Goal: Check status: Check status

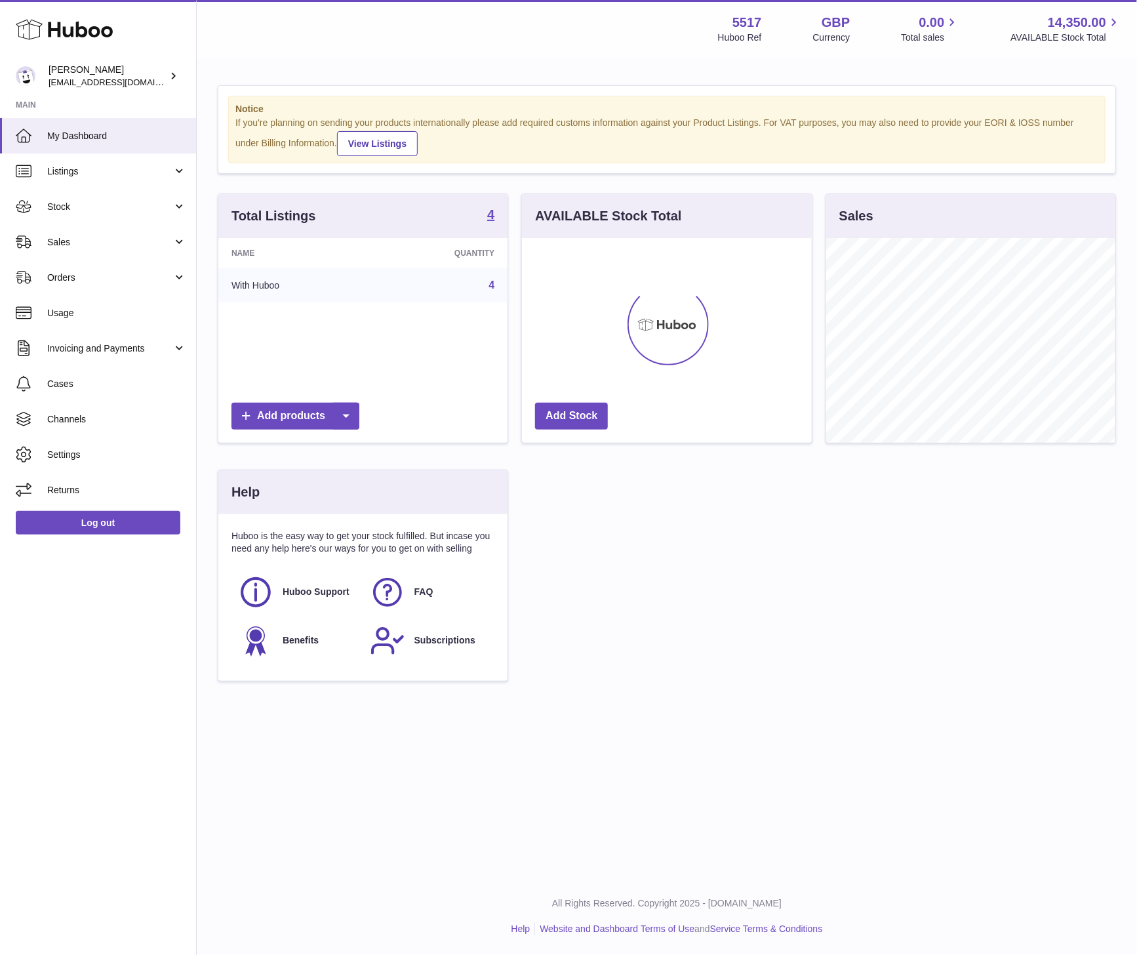
scroll to position [205, 289]
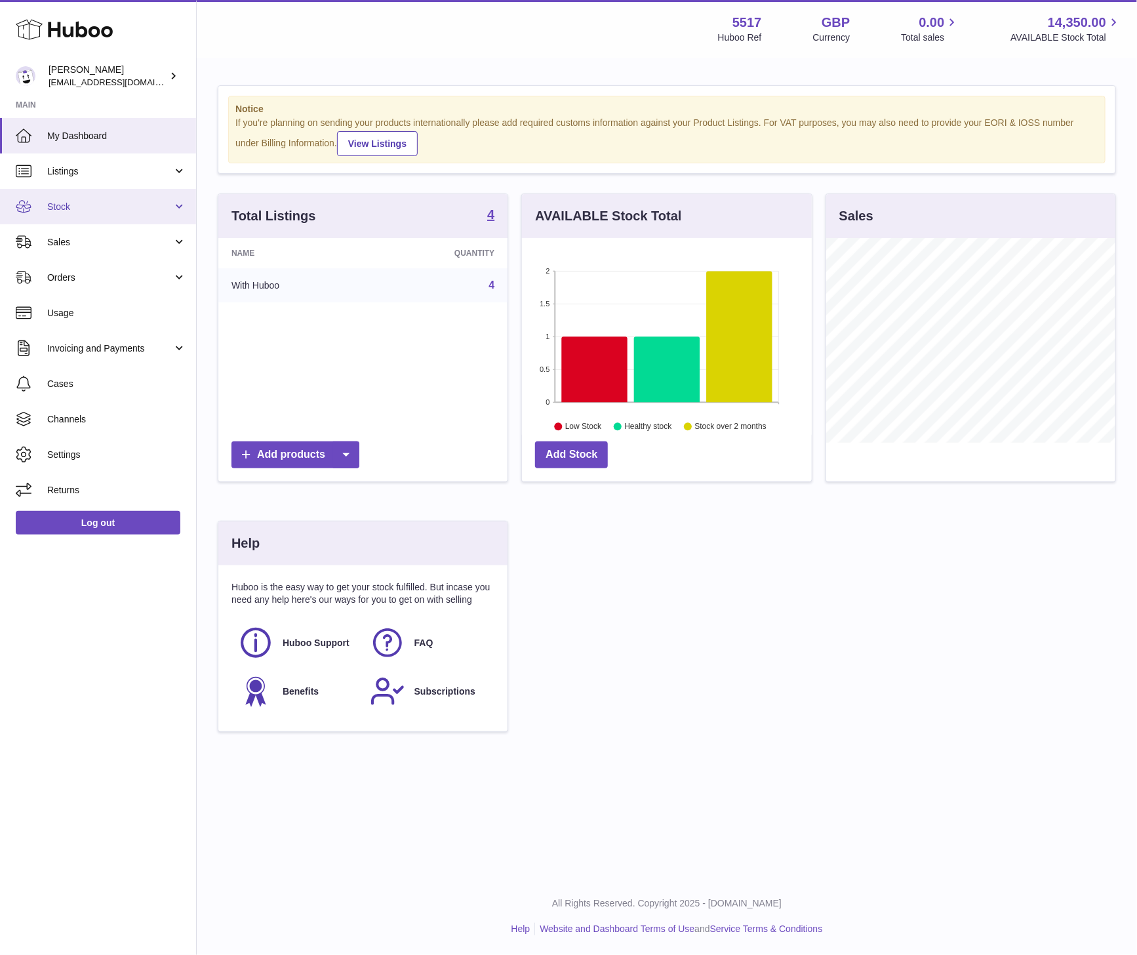
click at [79, 201] on span "Stock" at bounding box center [109, 207] width 125 height 12
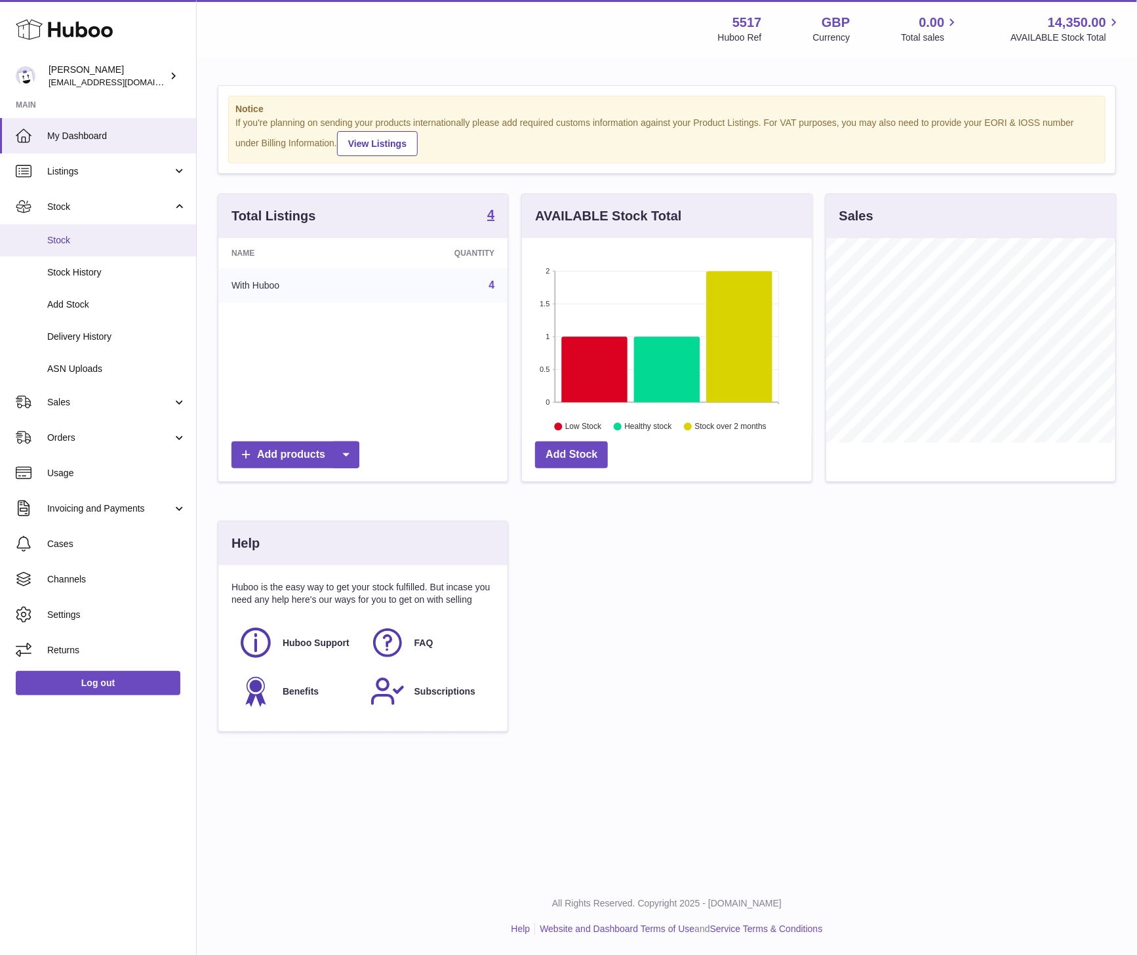
click at [83, 246] on link "Stock" at bounding box center [98, 240] width 196 height 32
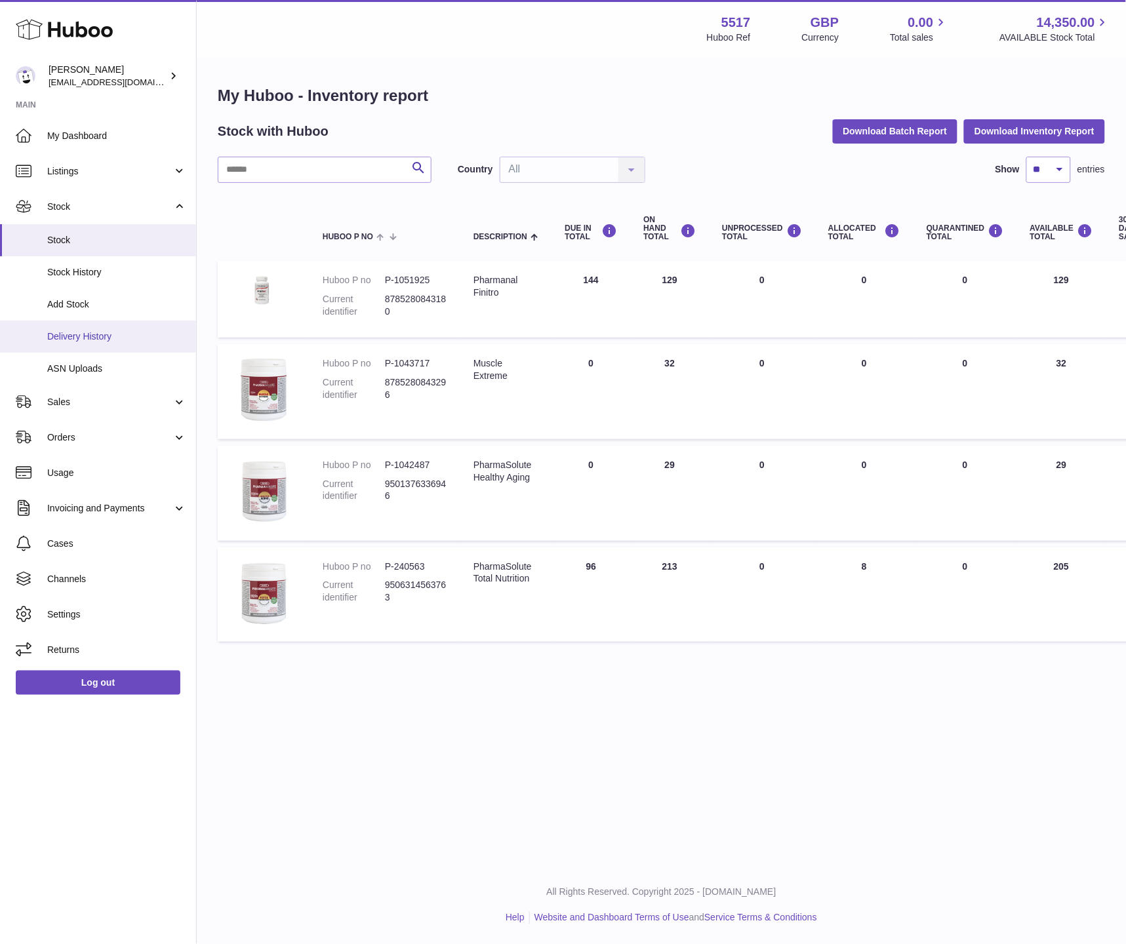
click at [73, 332] on span "Delivery History" at bounding box center [116, 336] width 139 height 12
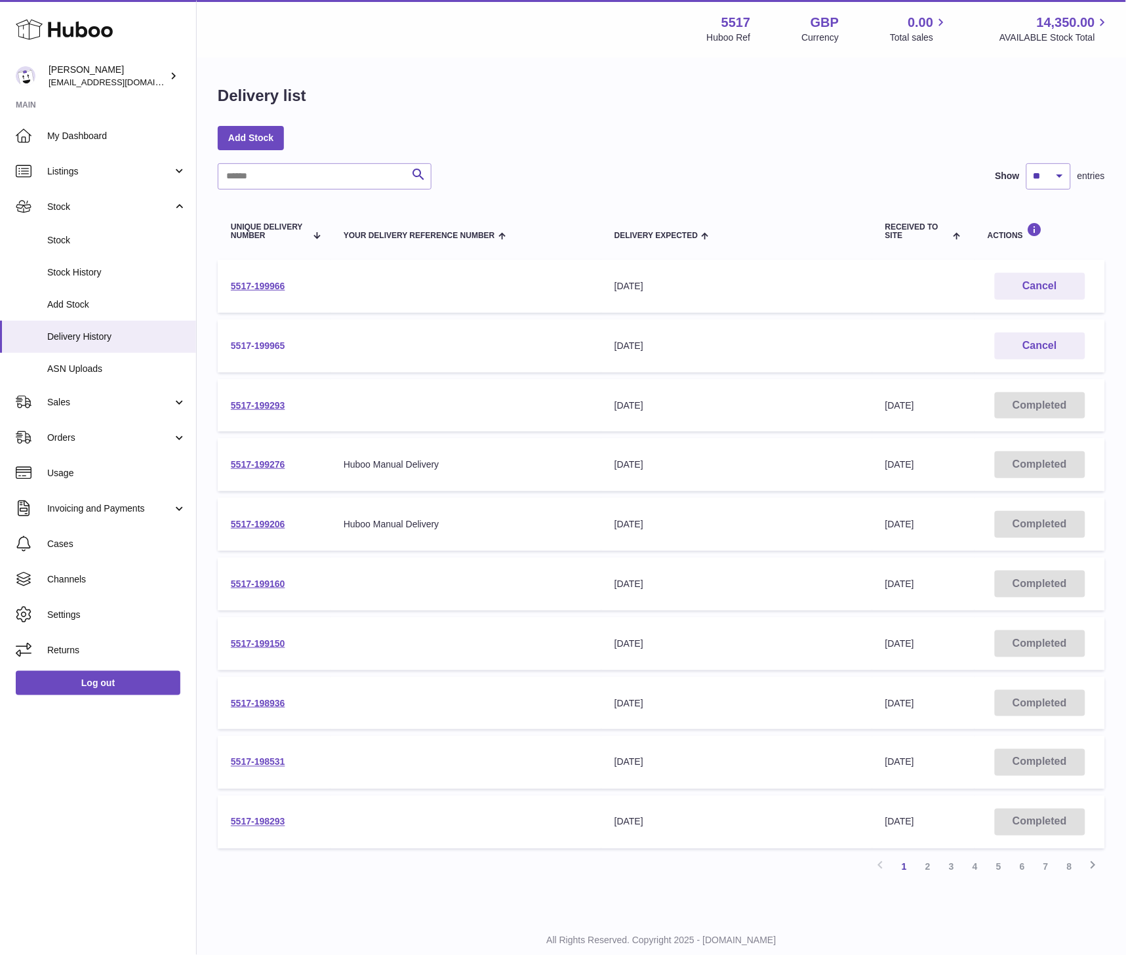
click at [246, 344] on link "5517-199965" at bounding box center [258, 345] width 54 height 10
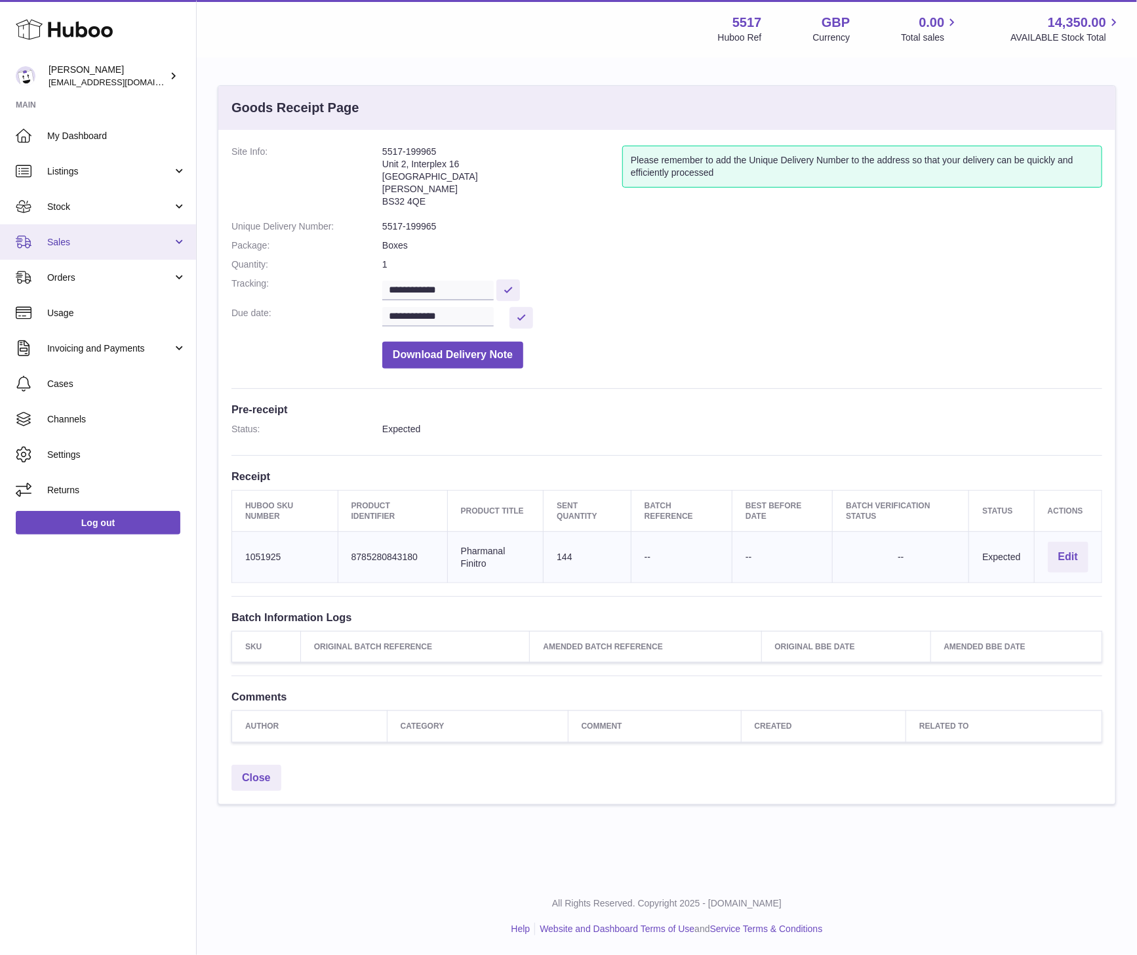
click at [112, 237] on span "Sales" at bounding box center [109, 242] width 125 height 12
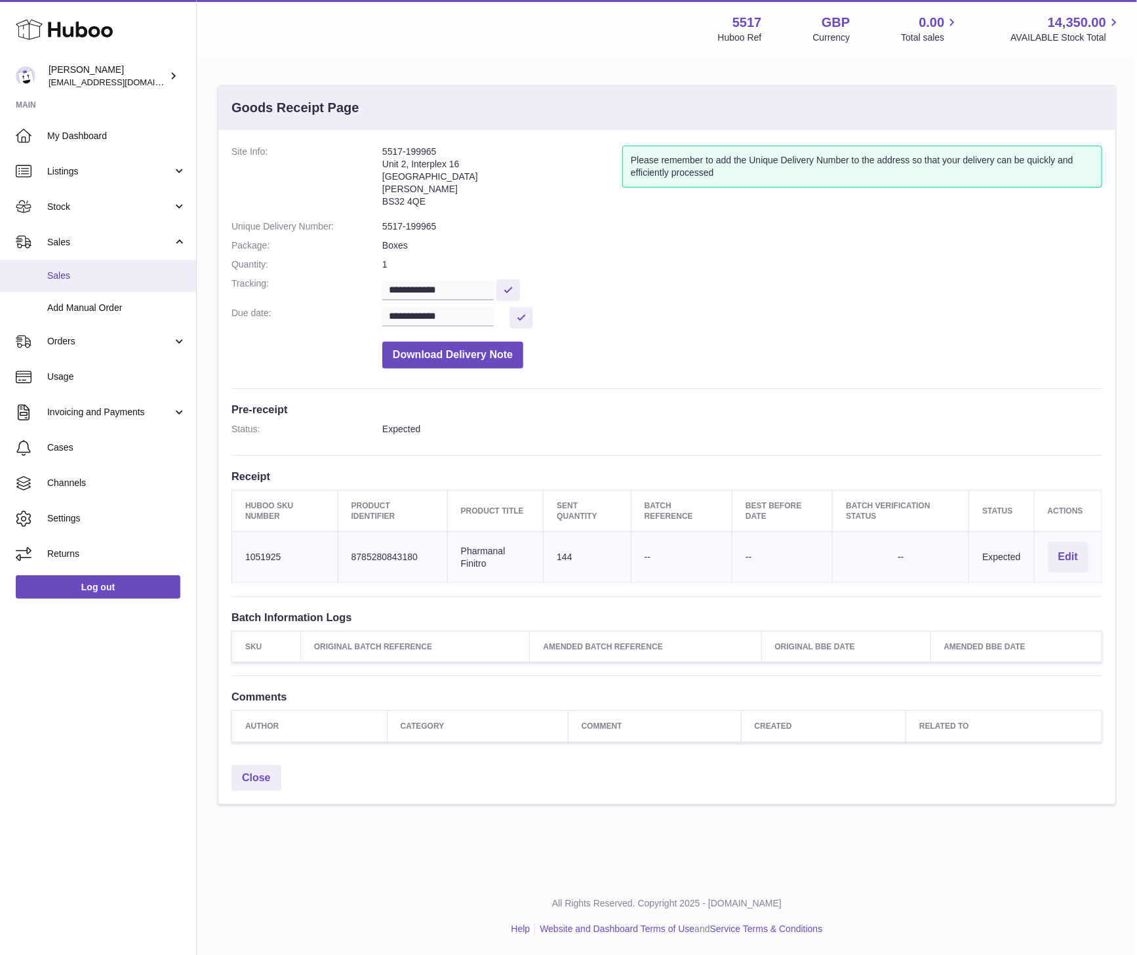
click at [73, 277] on span "Sales" at bounding box center [116, 275] width 139 height 12
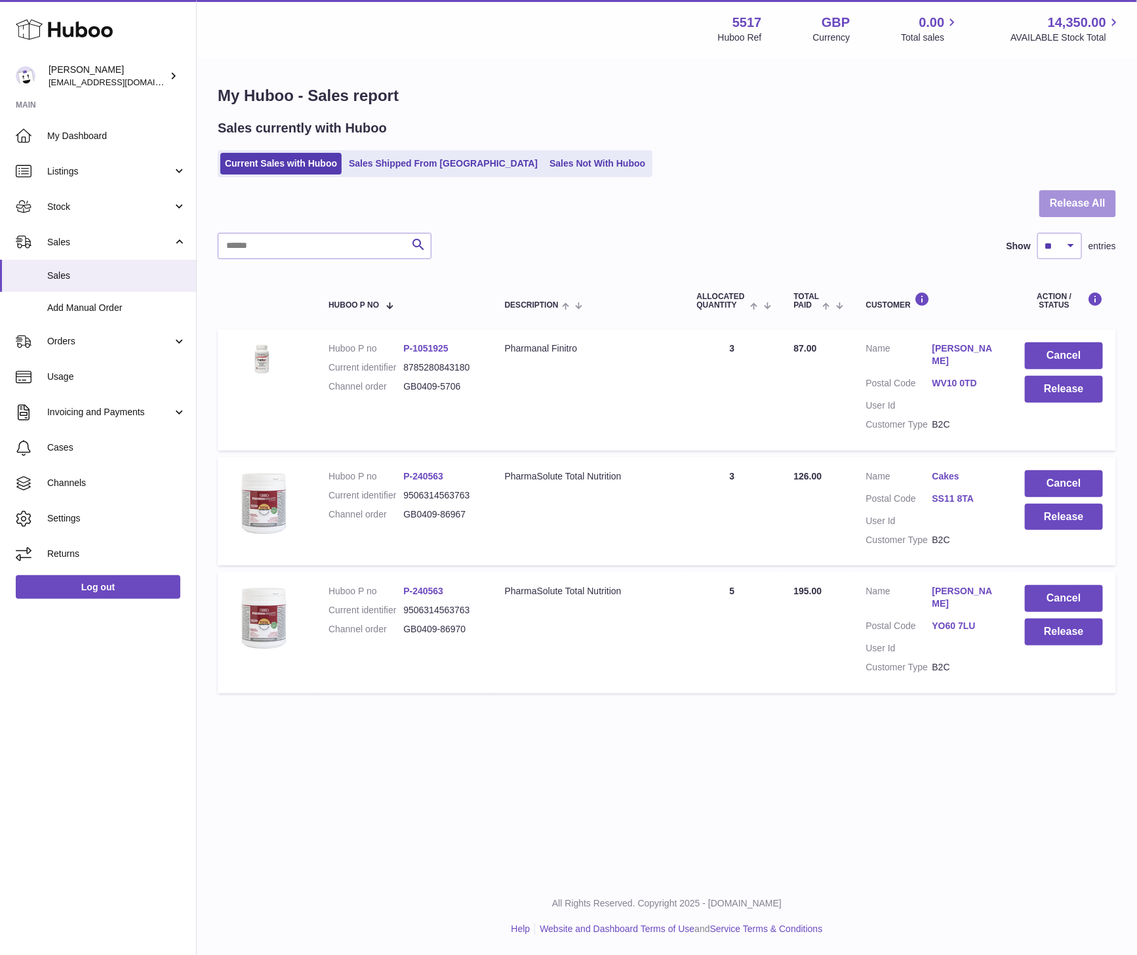
click at [1051, 210] on button "Release All" at bounding box center [1077, 203] width 77 height 27
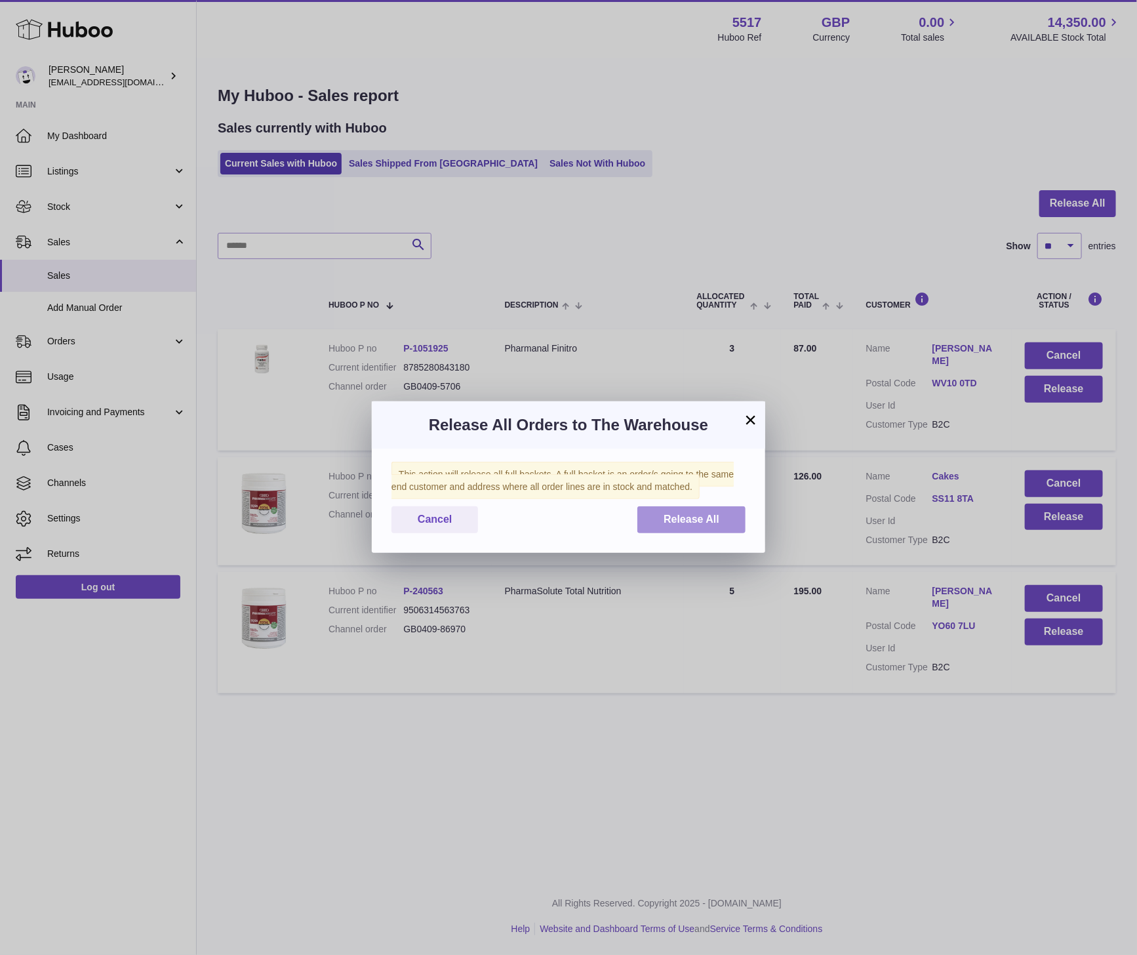
click at [677, 516] on span "Release All" at bounding box center [691, 518] width 56 height 11
